Goal: Task Accomplishment & Management: Manage account settings

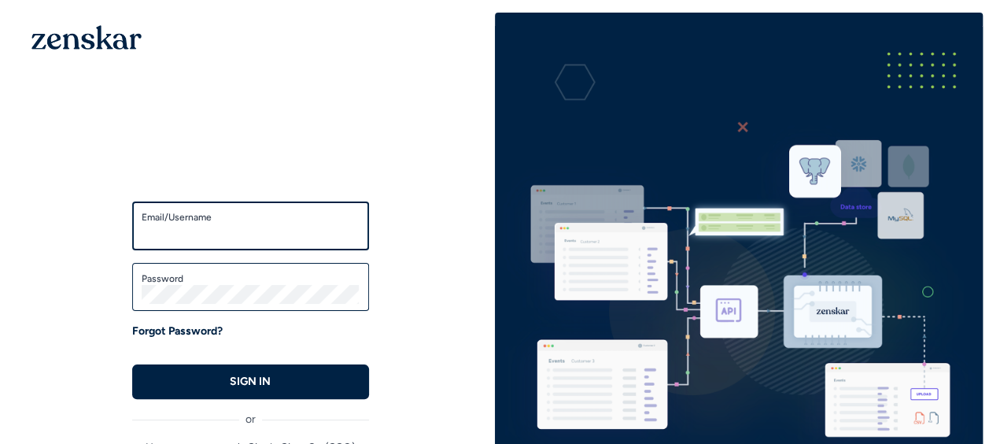
type input "**********"
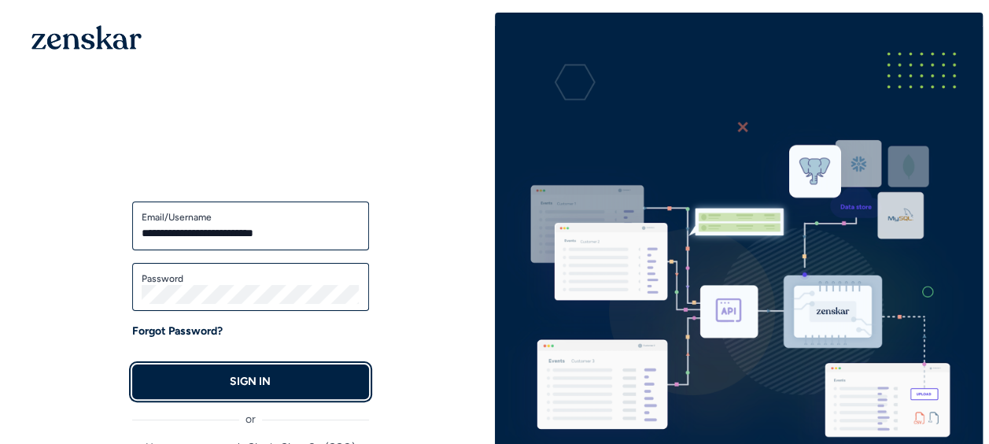
click at [230, 378] on p "SIGN IN" at bounding box center [250, 382] width 41 height 16
